Goal: Information Seeking & Learning: Learn about a topic

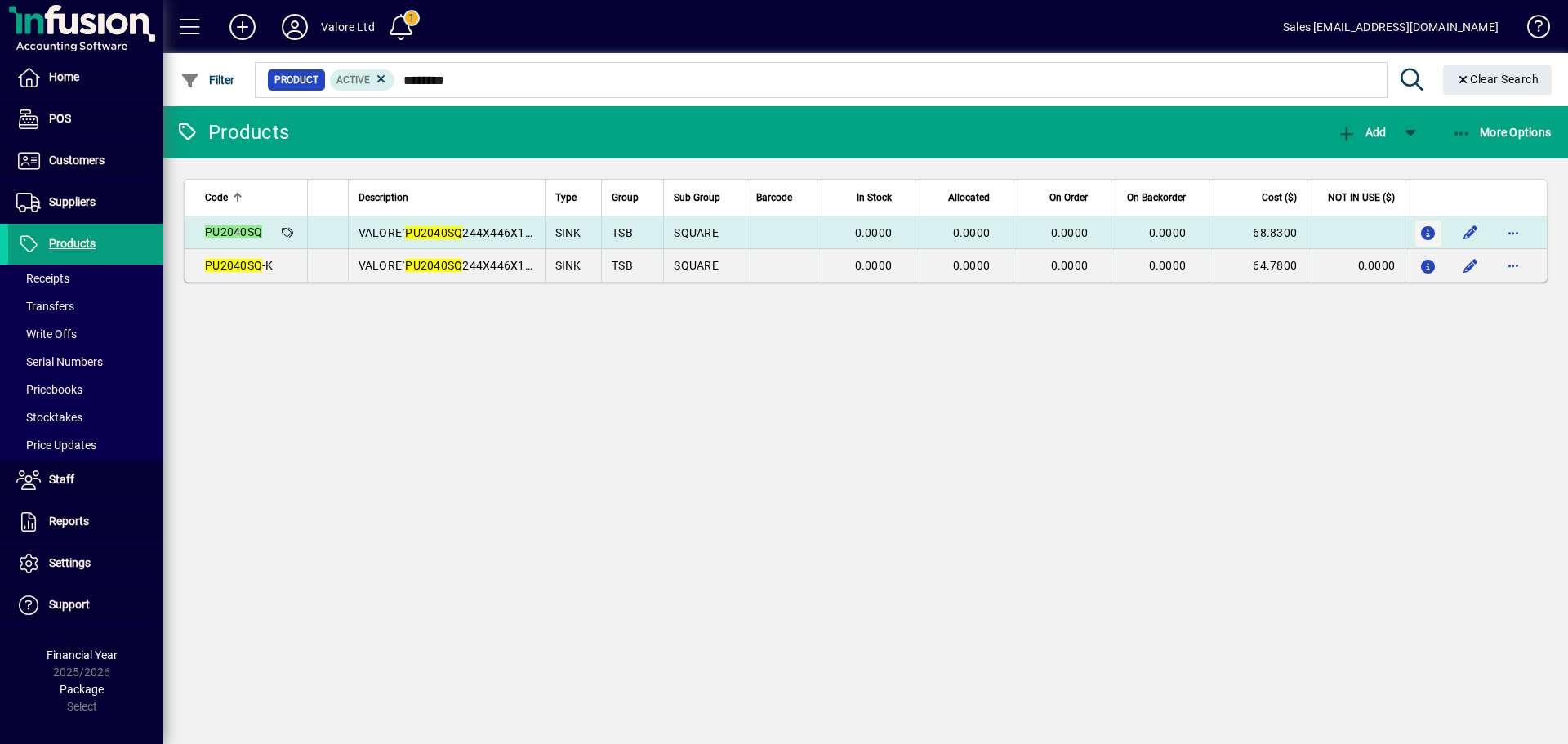
type input "********"
click at [1423, 232] on icon "button" at bounding box center [1428, 233] width 17 height 14
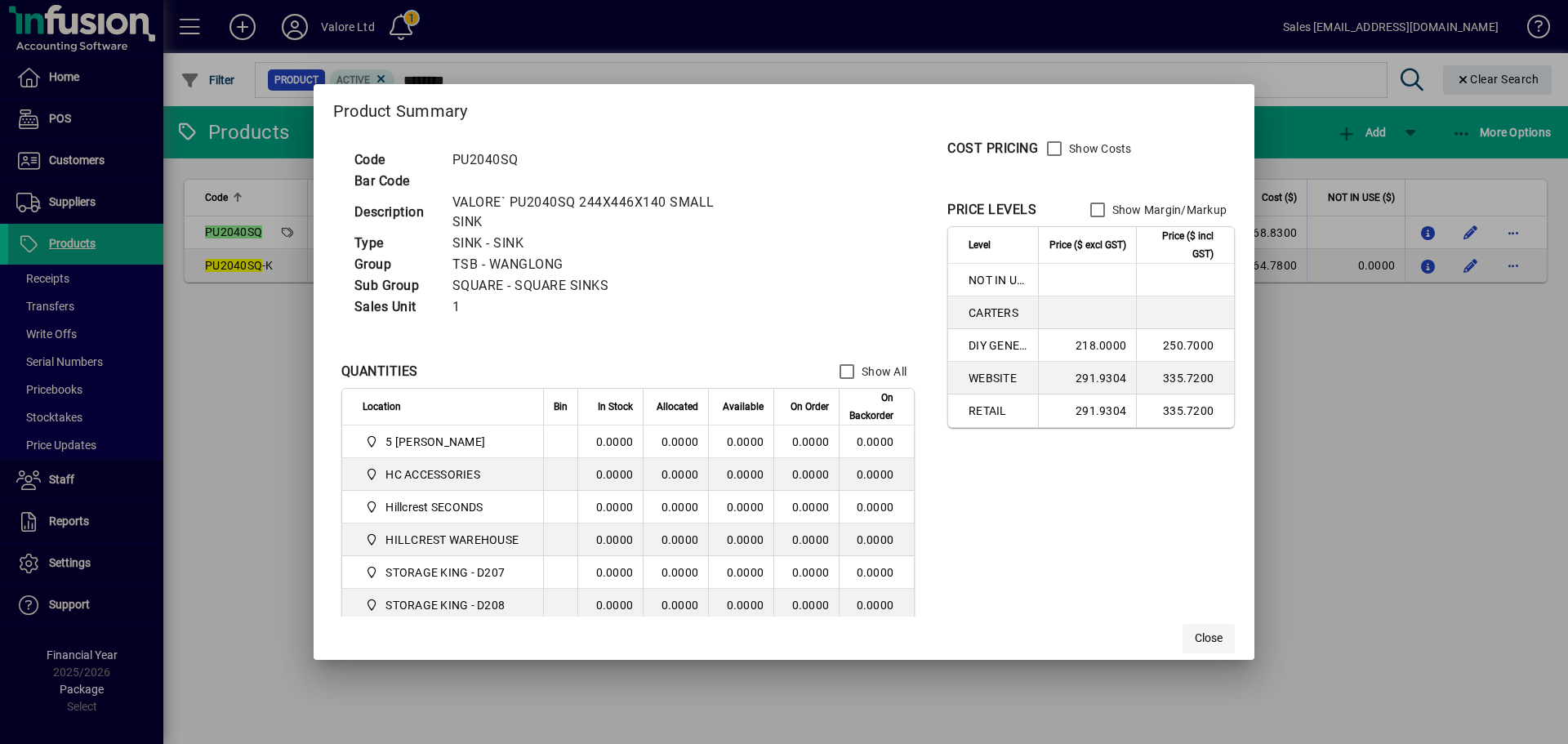
click at [1211, 634] on span "Close" at bounding box center [1208, 638] width 28 height 17
